Goal: Information Seeking & Learning: Learn about a topic

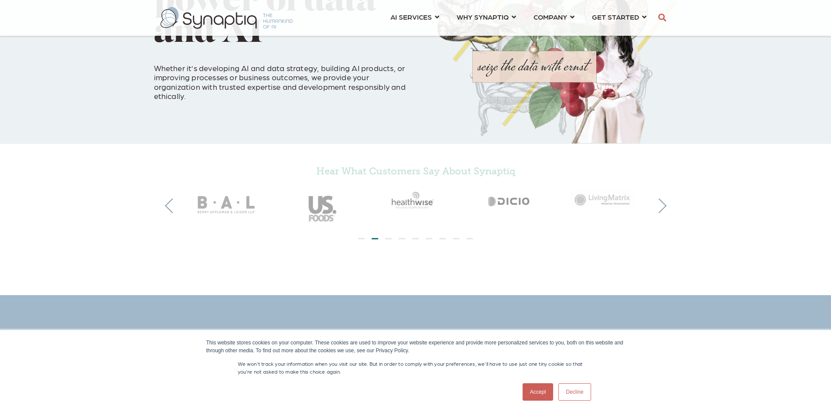
scroll to position [305, 0]
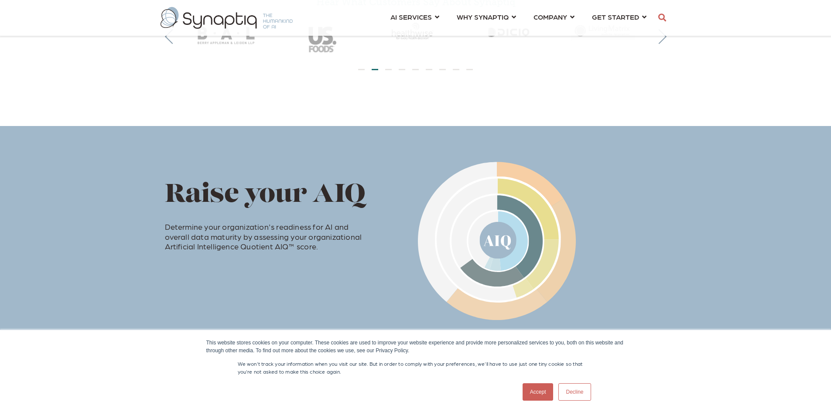
click at [568, 386] on link "Decline" at bounding box center [574, 391] width 32 height 17
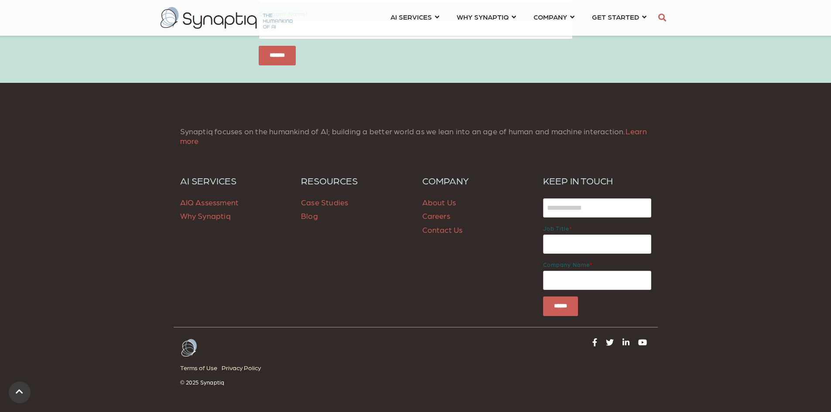
scroll to position [1226, 0]
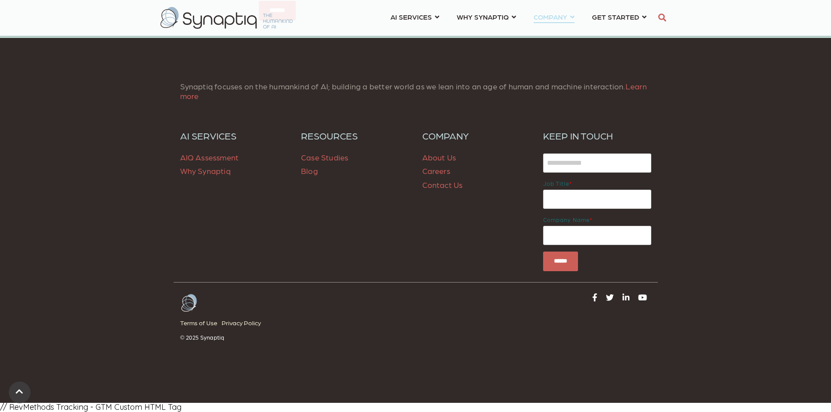
click at [550, 31] on div "⇲ Learn About Us Events Careers ⇲ Explore AI Impact Health of People Health of …" at bounding box center [415, 31] width 831 height 0
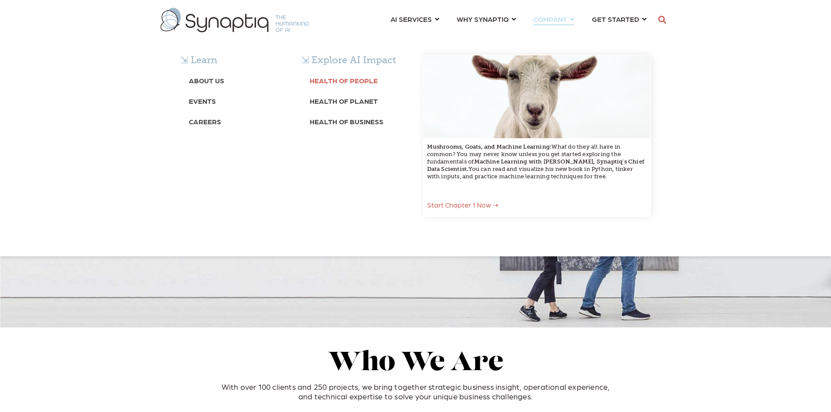
click at [357, 78] on b "Health of People" at bounding box center [344, 80] width 68 height 8
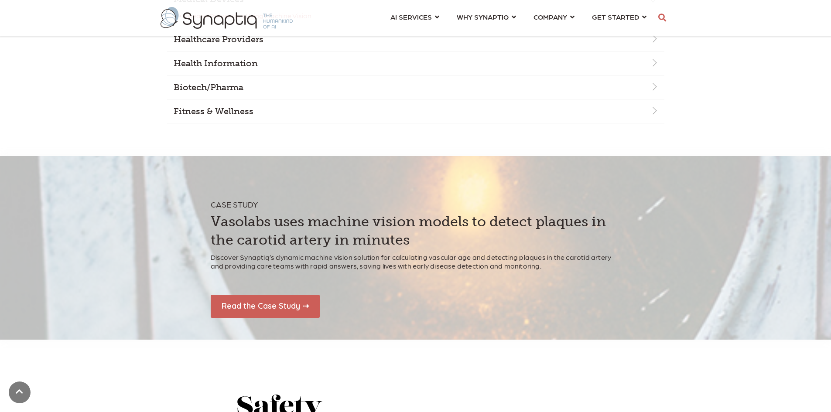
scroll to position [1264, 0]
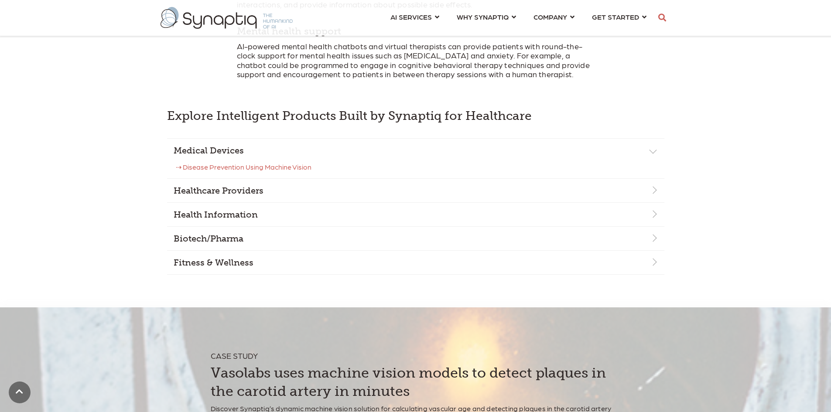
click at [209, 162] on link "⇢ Disease Prevention Using Machine Vision" at bounding box center [244, 167] width 136 height 10
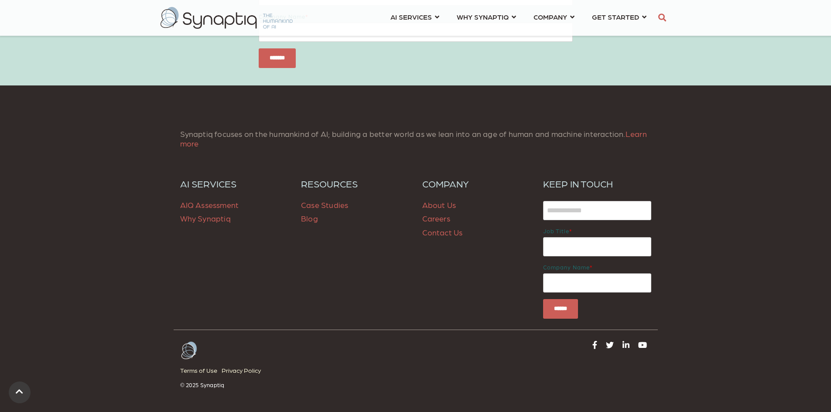
scroll to position [1815, 0]
